Goal: Book appointment/travel/reservation

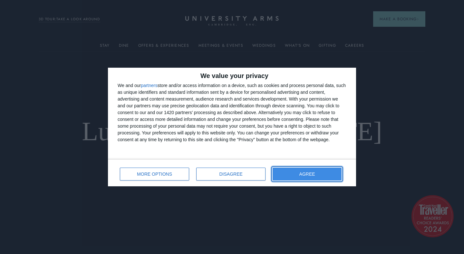
click at [299, 174] on button "AGREE" at bounding box center [307, 174] width 69 height 13
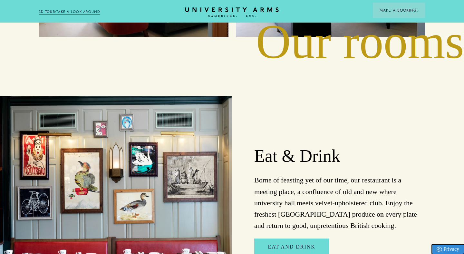
scroll to position [999, 0]
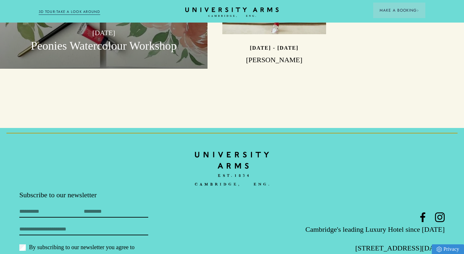
scroll to position [1911, 0]
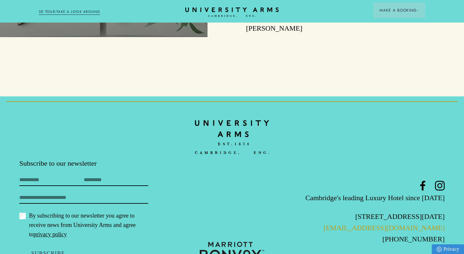
click at [376, 224] on link "[EMAIL_ADDRESS][DOMAIN_NAME]" at bounding box center [384, 228] width 121 height 8
click at [409, 224] on link "[EMAIL_ADDRESS][DOMAIN_NAME]" at bounding box center [384, 228] width 121 height 8
drag, startPoint x: 350, startPoint y: 204, endPoint x: 464, endPoint y: 199, distance: 113.6
click at [464, 199] on footer "Subscribe to our newsletter First Name Last Name Email By subscribing to our ne…" at bounding box center [232, 187] width 464 height 183
click at [455, 205] on footer "Subscribe to our newsletter First Name Last Name Email By subscribing to our ne…" at bounding box center [232, 187] width 464 height 183
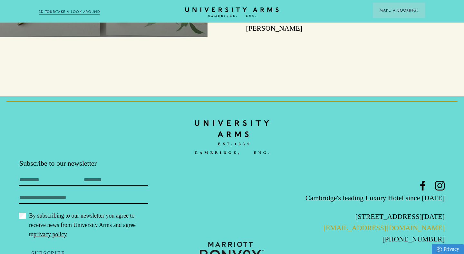
drag, startPoint x: 451, startPoint y: 203, endPoint x: 390, endPoint y: 205, distance: 61.6
click at [390, 205] on footer "Subscribe to our newsletter First Name Last Name Email By subscribing to our ne…" at bounding box center [232, 187] width 464 height 183
copy link "universityarms.com"
click at [229, 177] on footer "Subscribe to our newsletter First Name Last Name Email By subscribing to our ne…" at bounding box center [232, 187] width 464 height 183
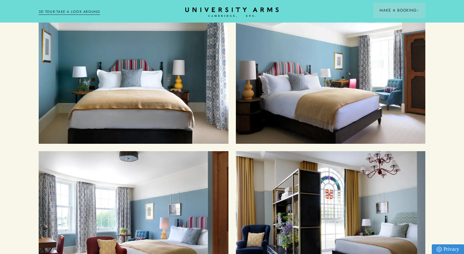
scroll to position [802, 0]
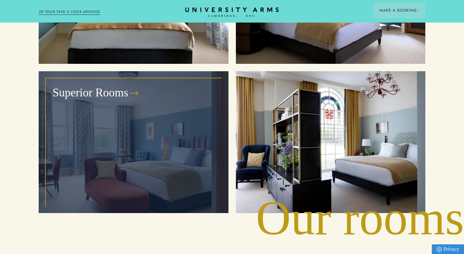
click at [133, 160] on div "Superior Rooms" at bounding box center [133, 142] width 175 height 127
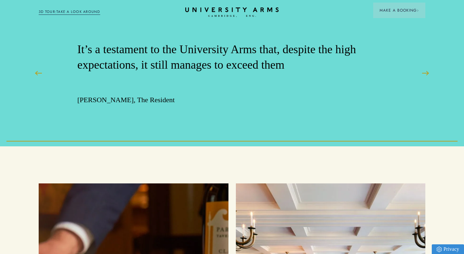
scroll to position [954, 0]
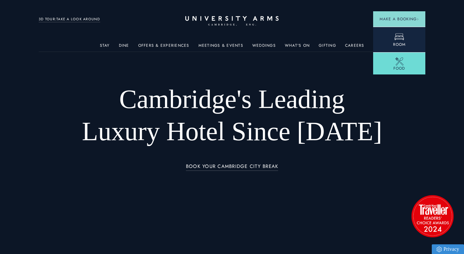
click at [402, 40] on icon at bounding box center [400, 37] width 10 height 10
